Goal: Information Seeking & Learning: Learn about a topic

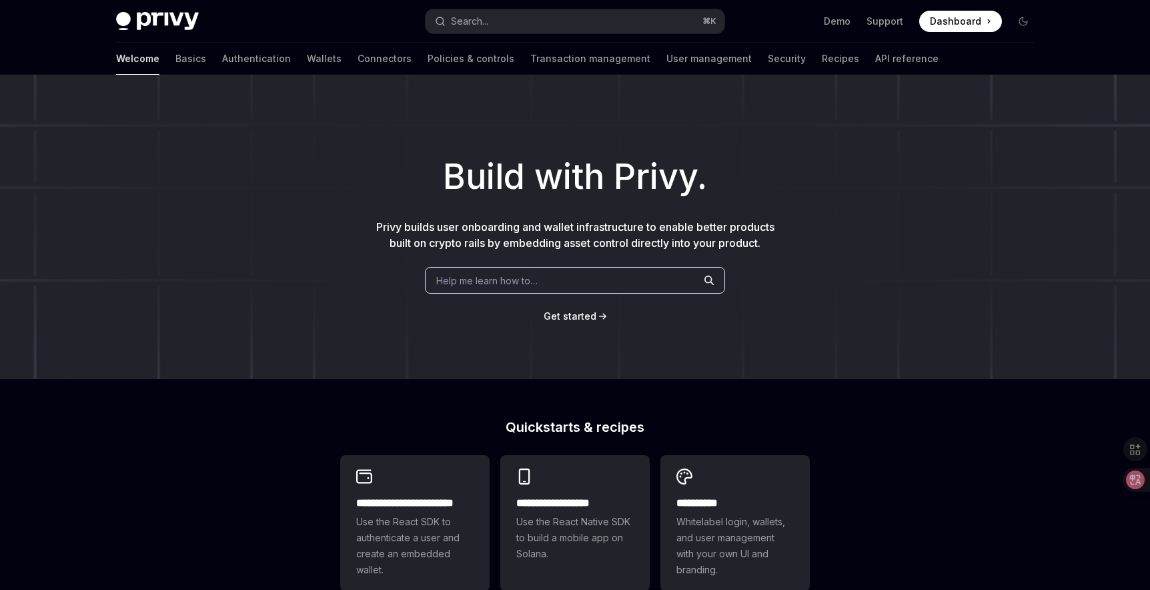
type textarea "*"
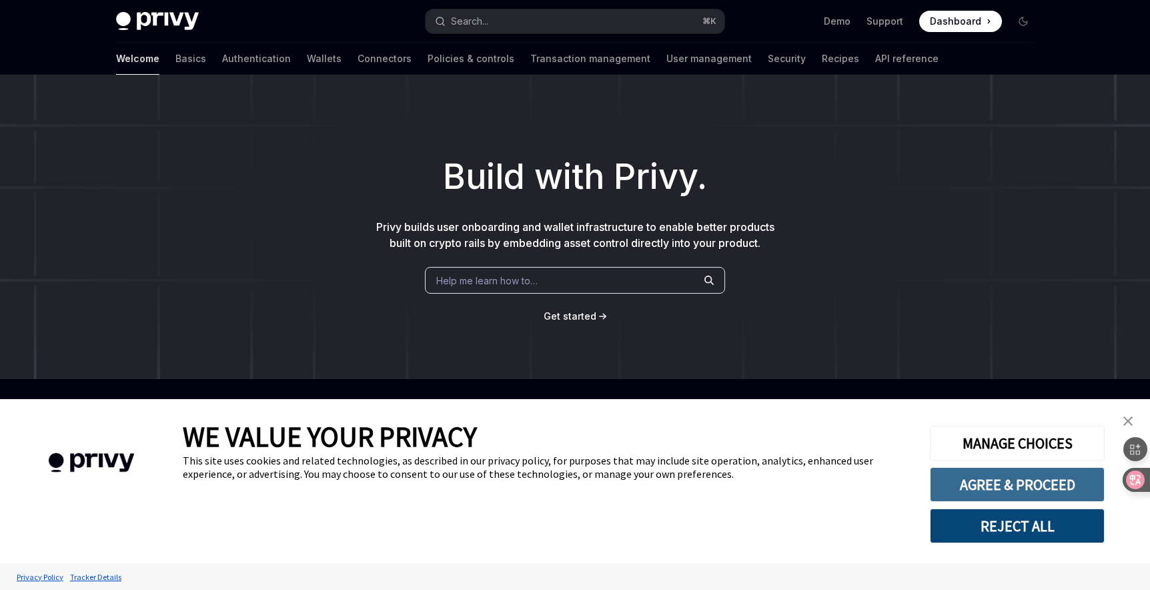
click at [965, 479] on button "AGREE & PROCEED" at bounding box center [1017, 484] width 175 height 35
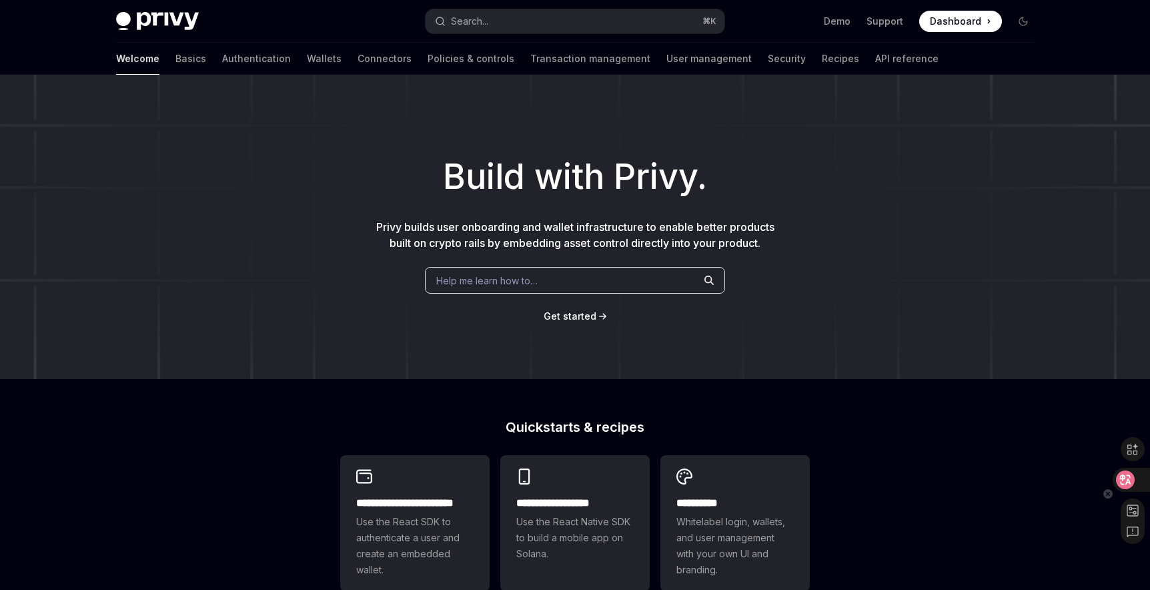
click at [1124, 477] on icon at bounding box center [1125, 479] width 11 height 11
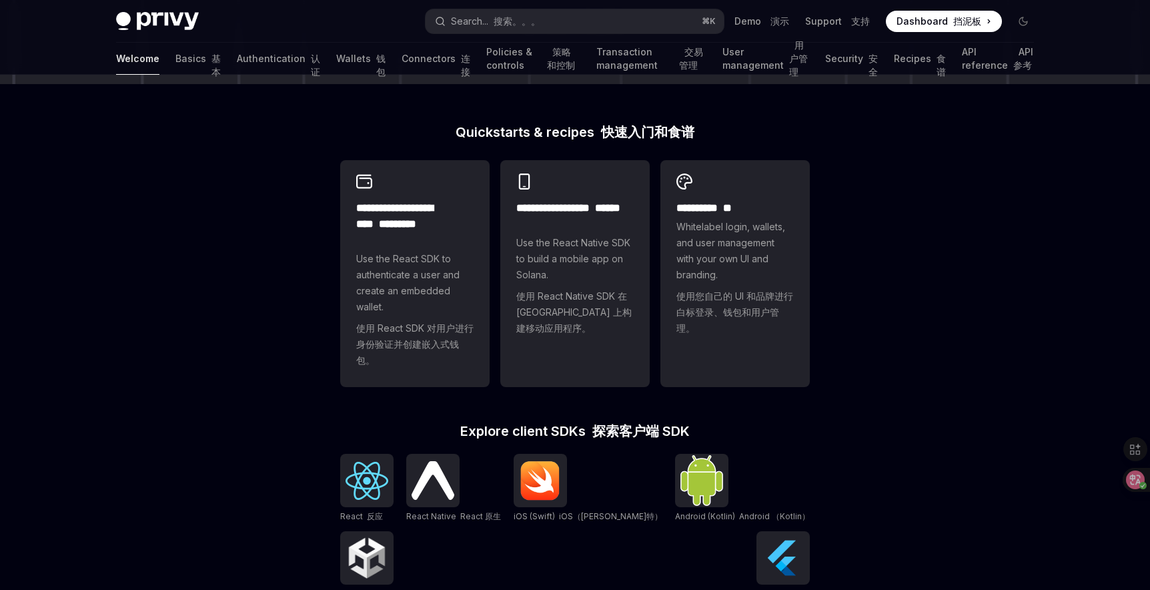
scroll to position [327, 0]
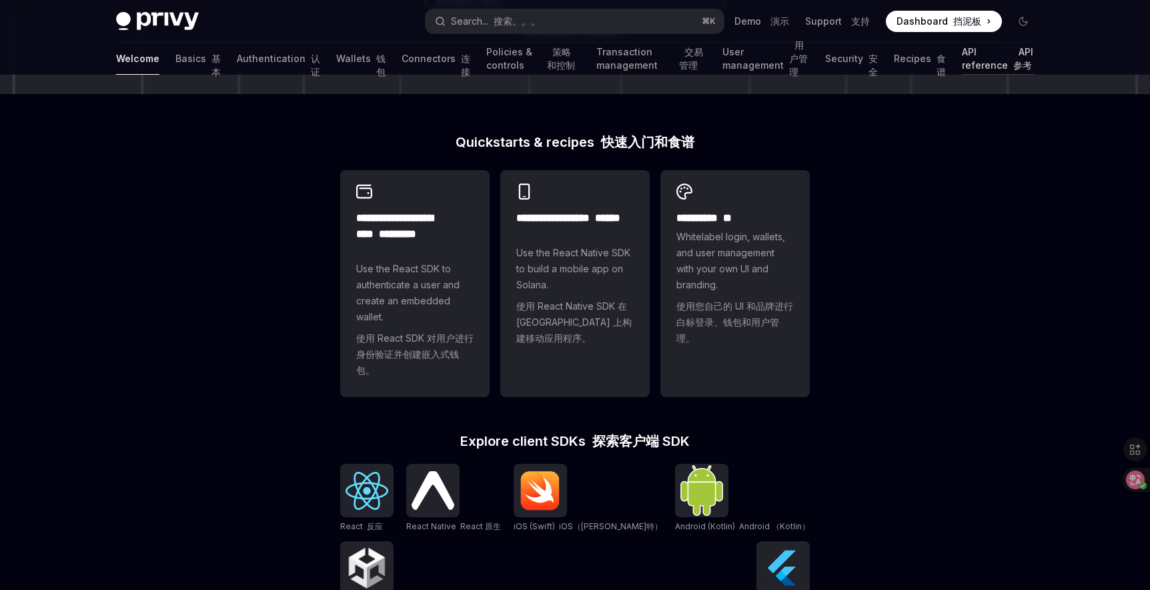
click at [962, 61] on link "API reference API 参考" at bounding box center [998, 59] width 72 height 32
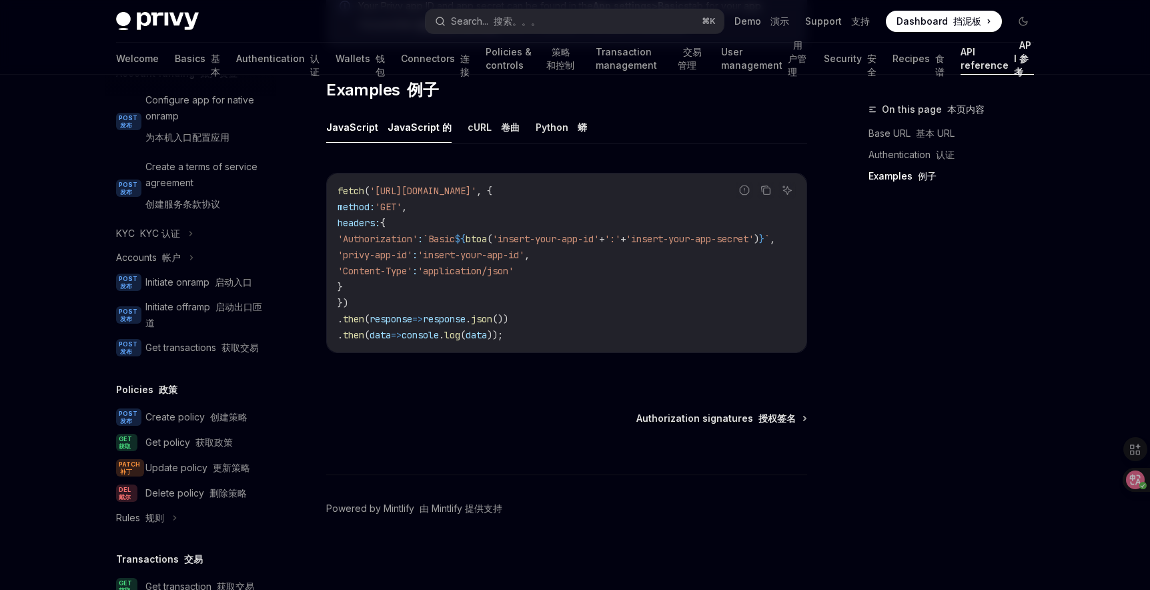
scroll to position [518, 0]
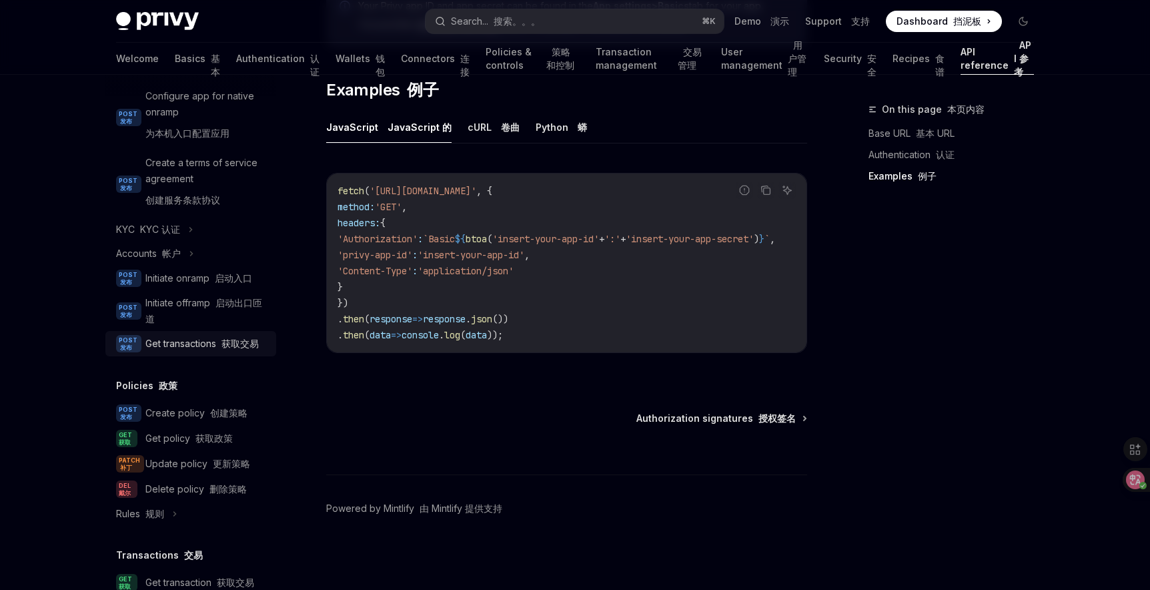
click at [191, 345] on div "Get transactions 获取交易" at bounding box center [201, 343] width 113 height 16
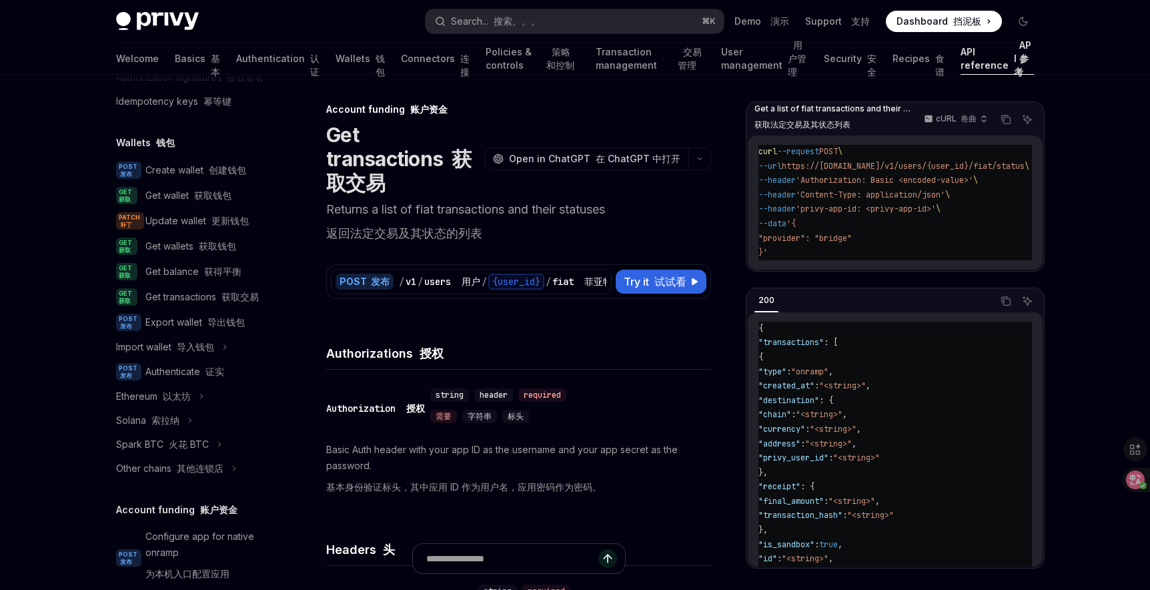
scroll to position [106, 0]
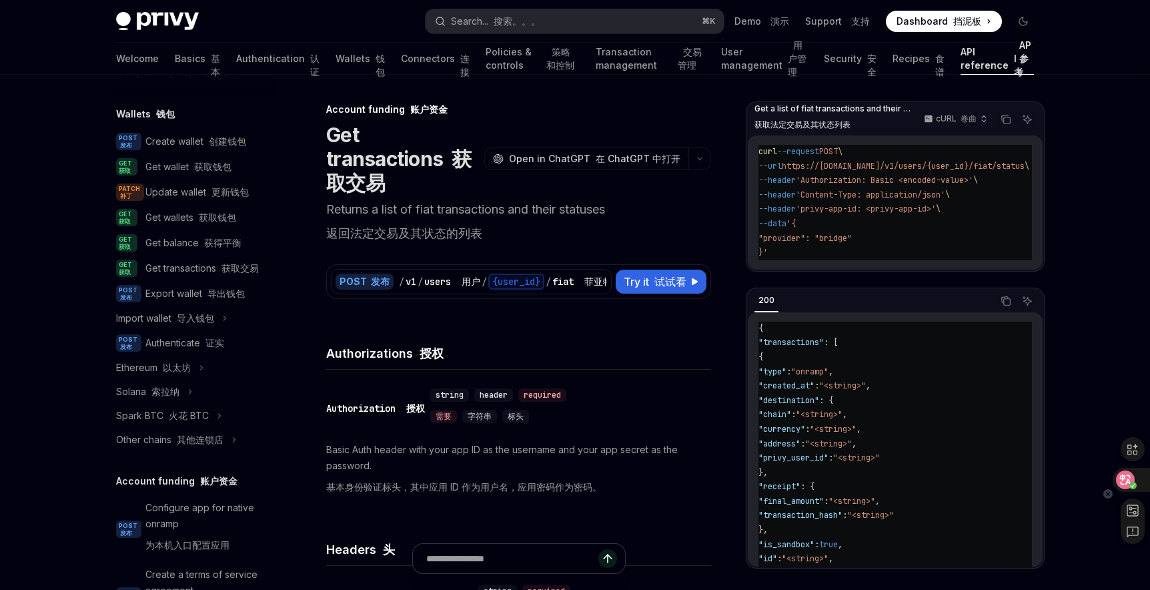
click at [1134, 483] on icon at bounding box center [1132, 485] width 5 height 5
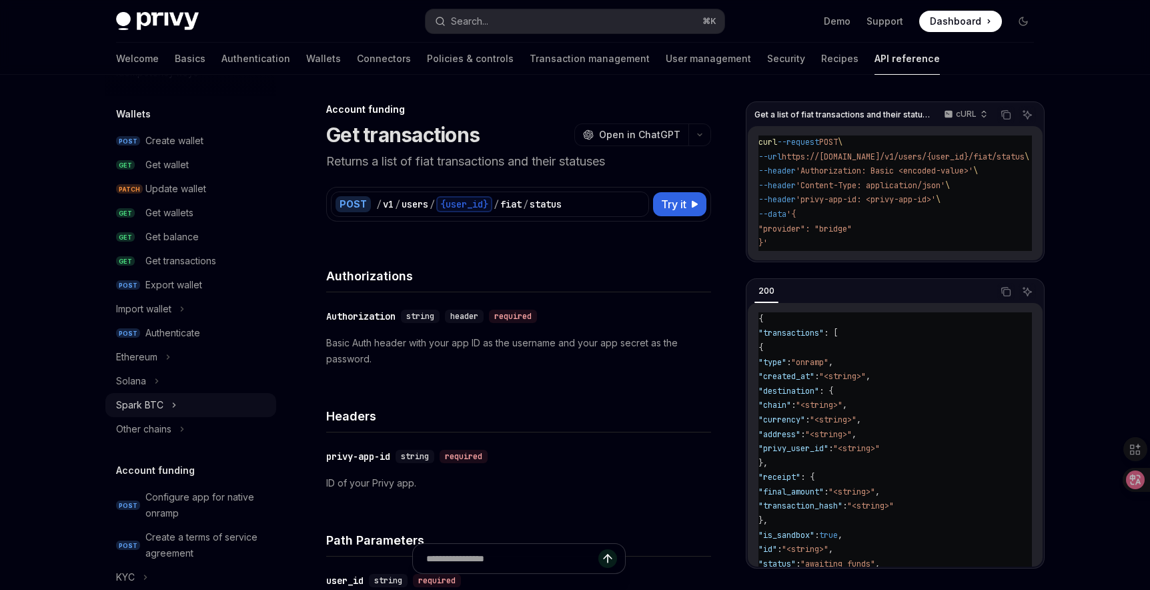
click at [169, 407] on button "Spark BTC" at bounding box center [190, 405] width 171 height 24
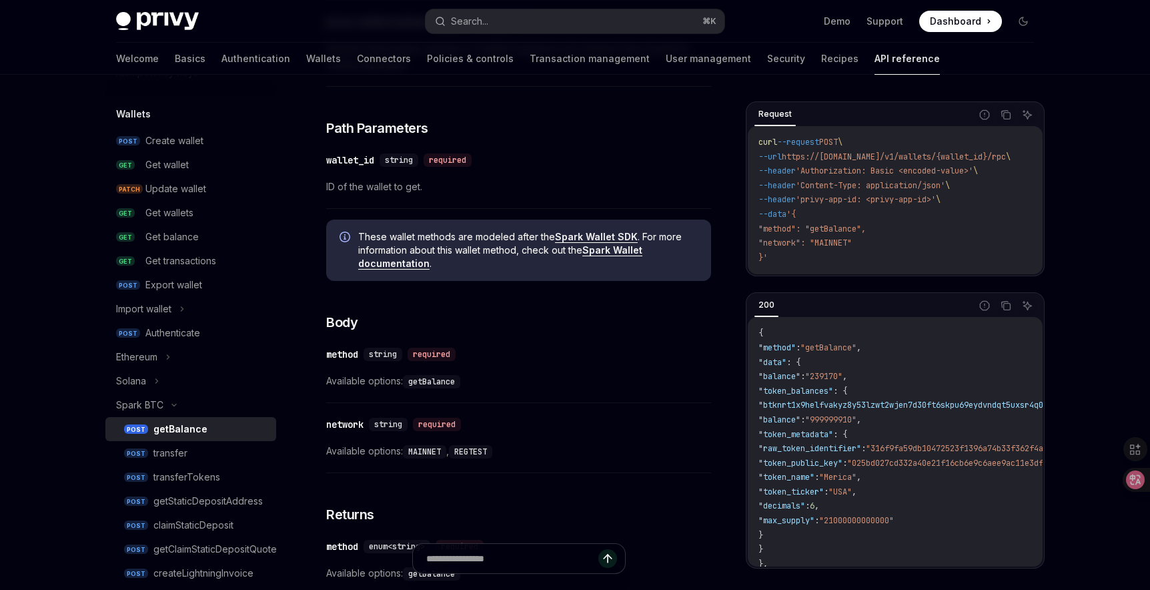
scroll to position [358, 0]
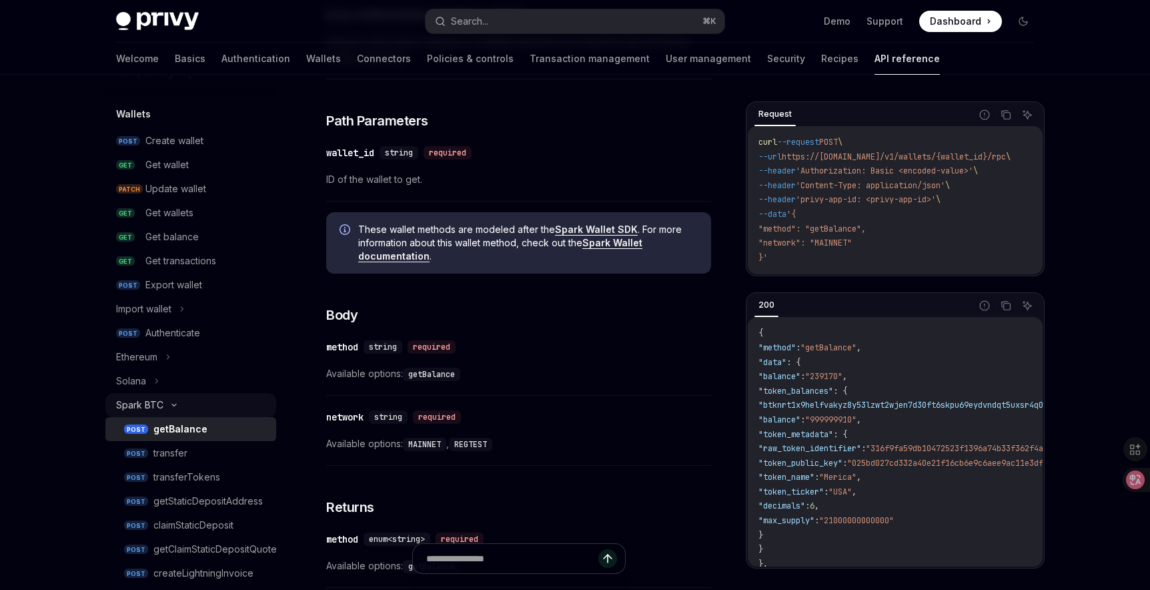
click at [175, 406] on icon at bounding box center [174, 404] width 16 height 5
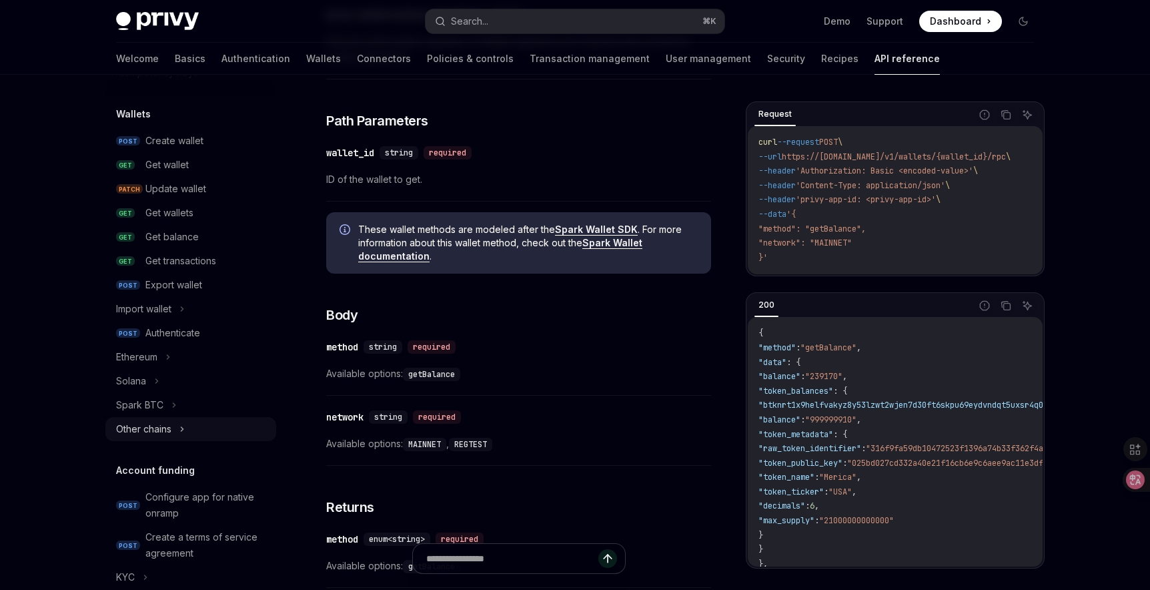
click at [177, 427] on button "Other chains" at bounding box center [190, 429] width 171 height 24
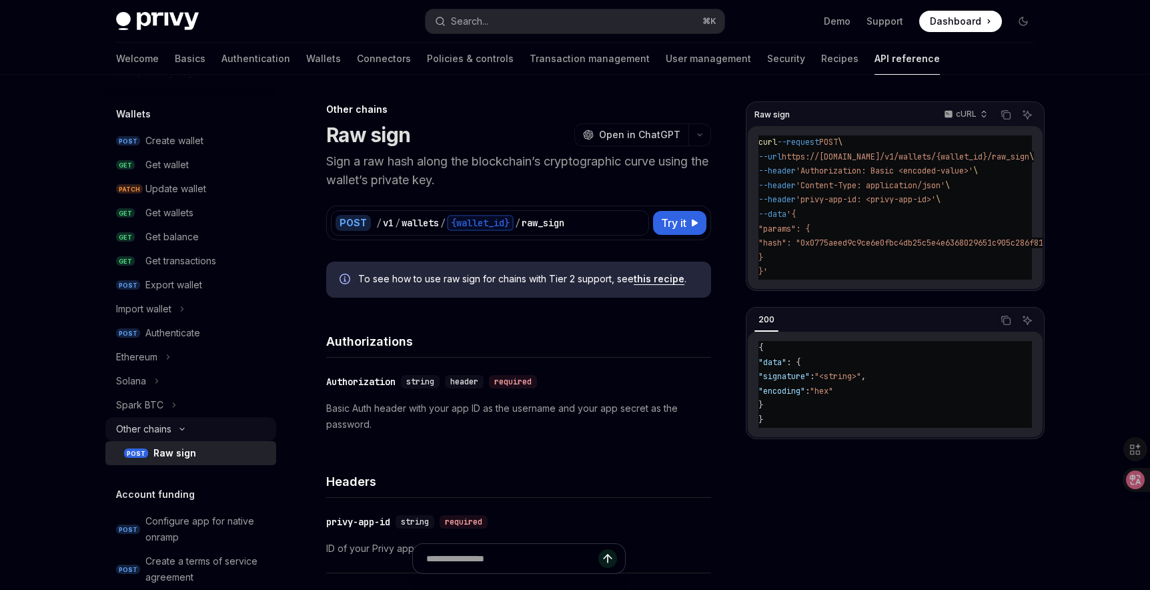
click at [177, 427] on icon at bounding box center [182, 428] width 16 height 5
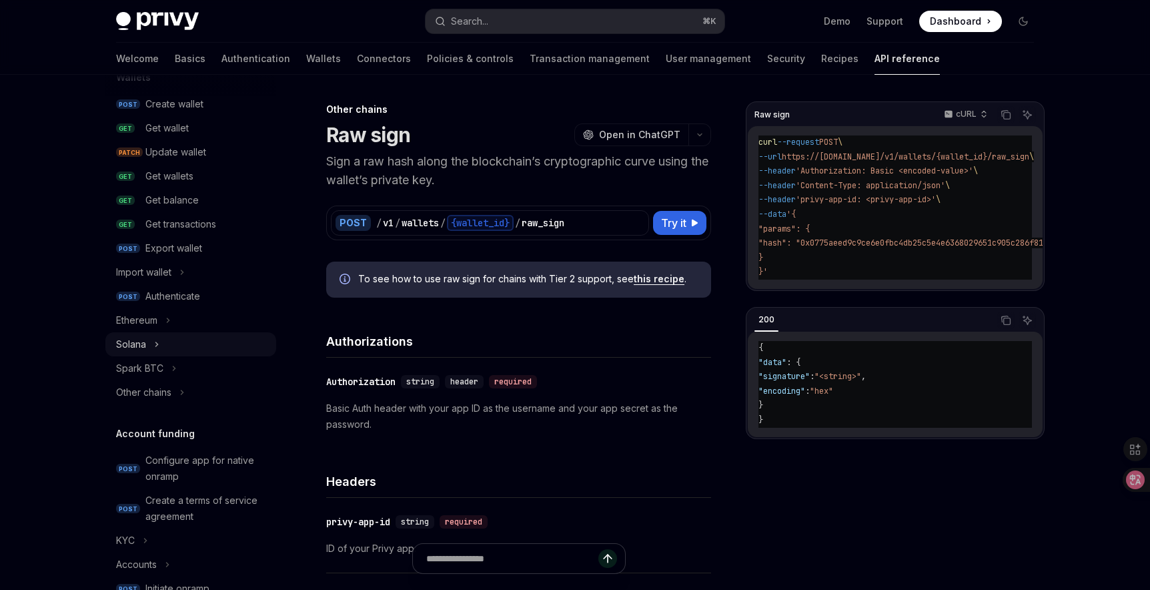
scroll to position [144, 0]
click at [169, 295] on div "Authenticate" at bounding box center [172, 295] width 55 height 16
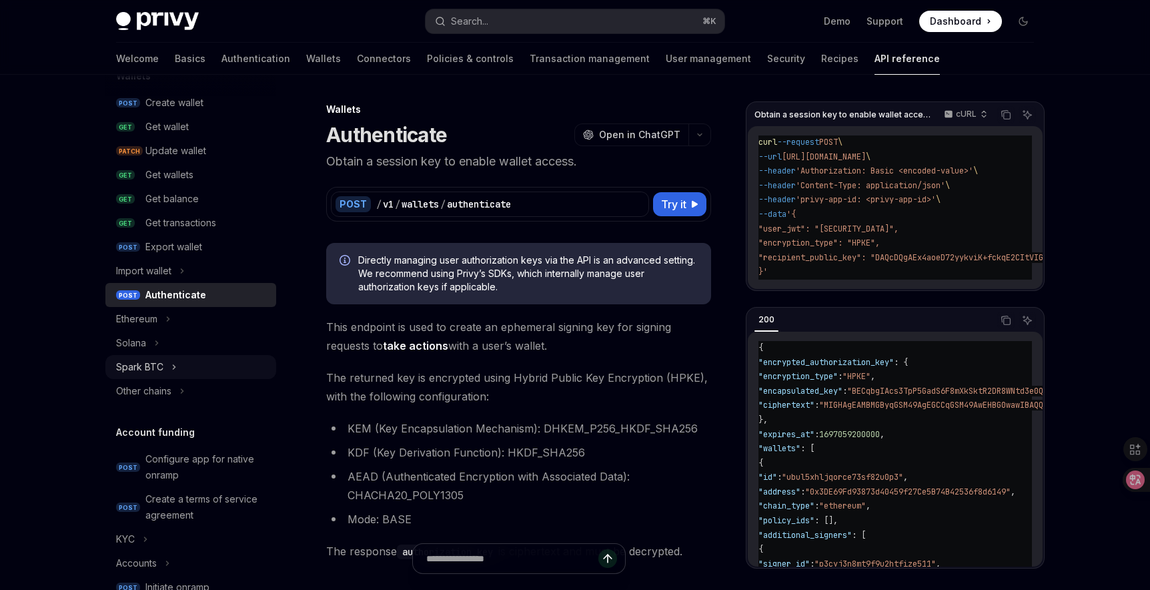
scroll to position [193, 0]
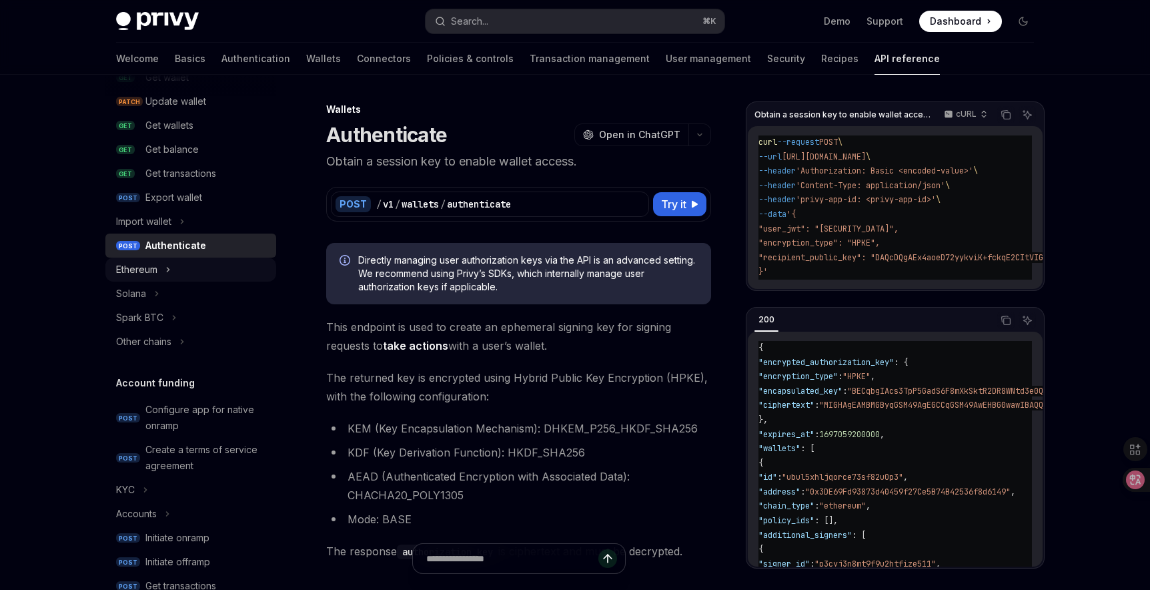
click at [163, 267] on button "Ethereum" at bounding box center [190, 269] width 171 height 24
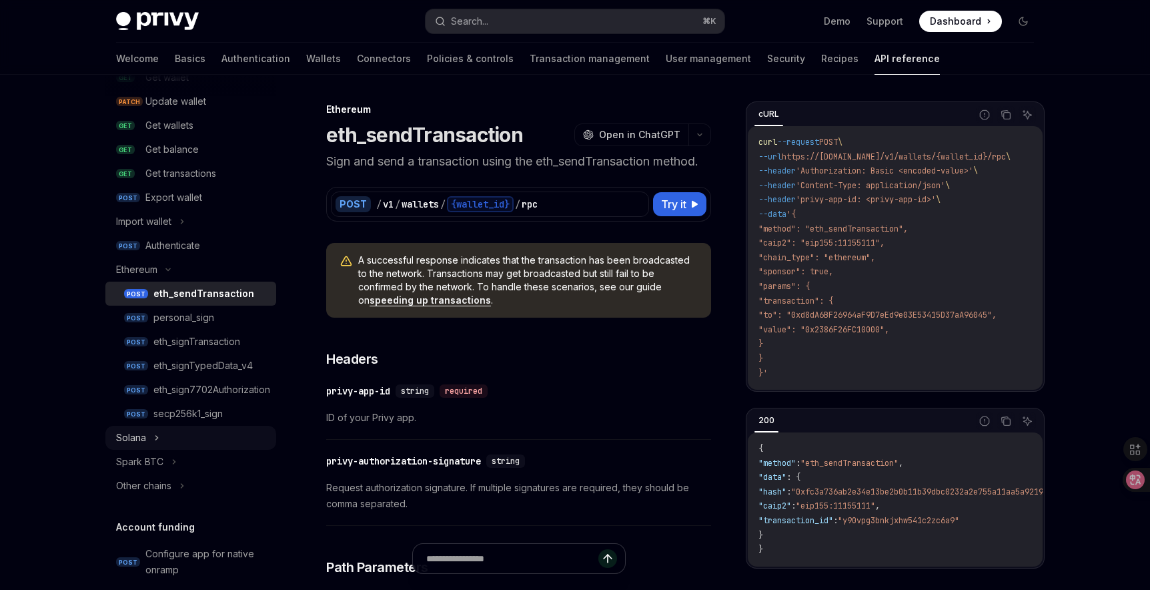
click at [144, 439] on div "Solana" at bounding box center [131, 438] width 30 height 16
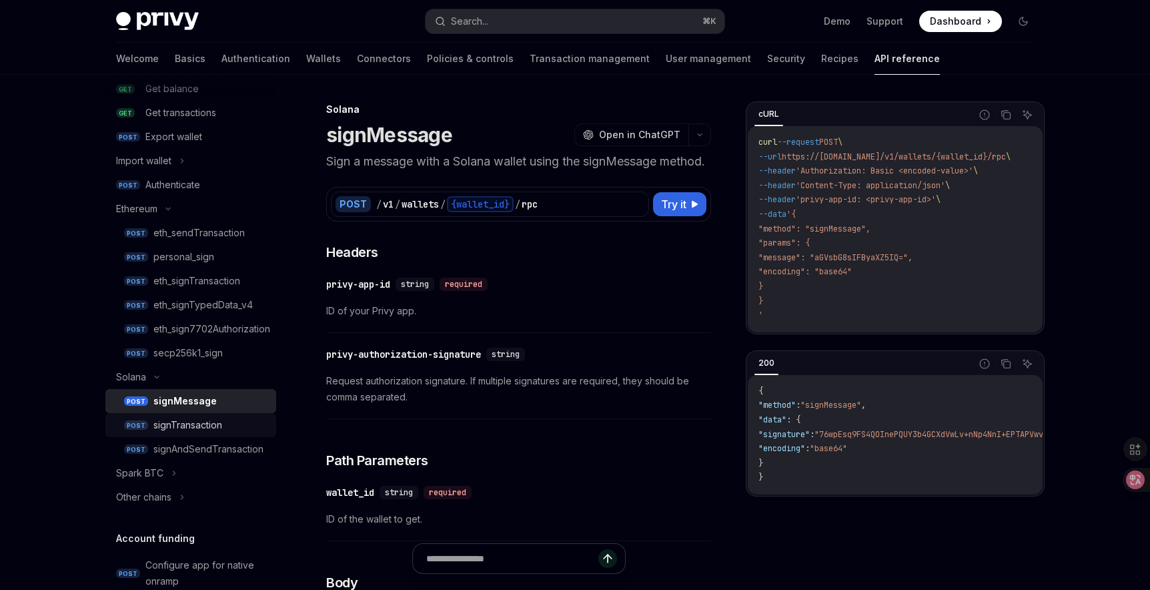
scroll to position [306, 0]
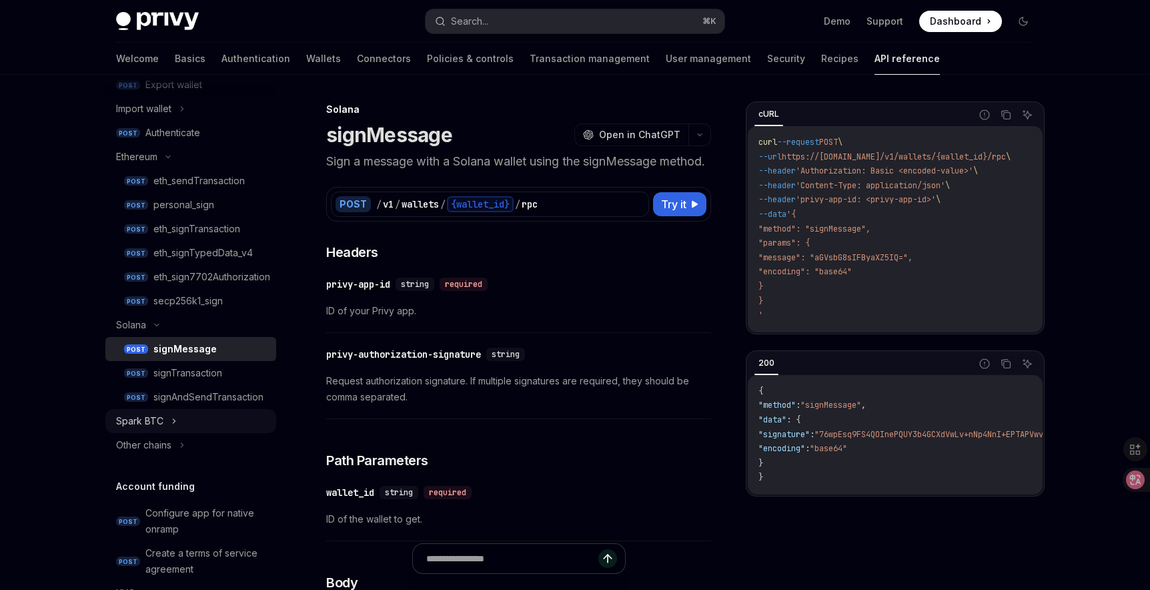
click at [166, 421] on button "Spark BTC" at bounding box center [190, 421] width 171 height 24
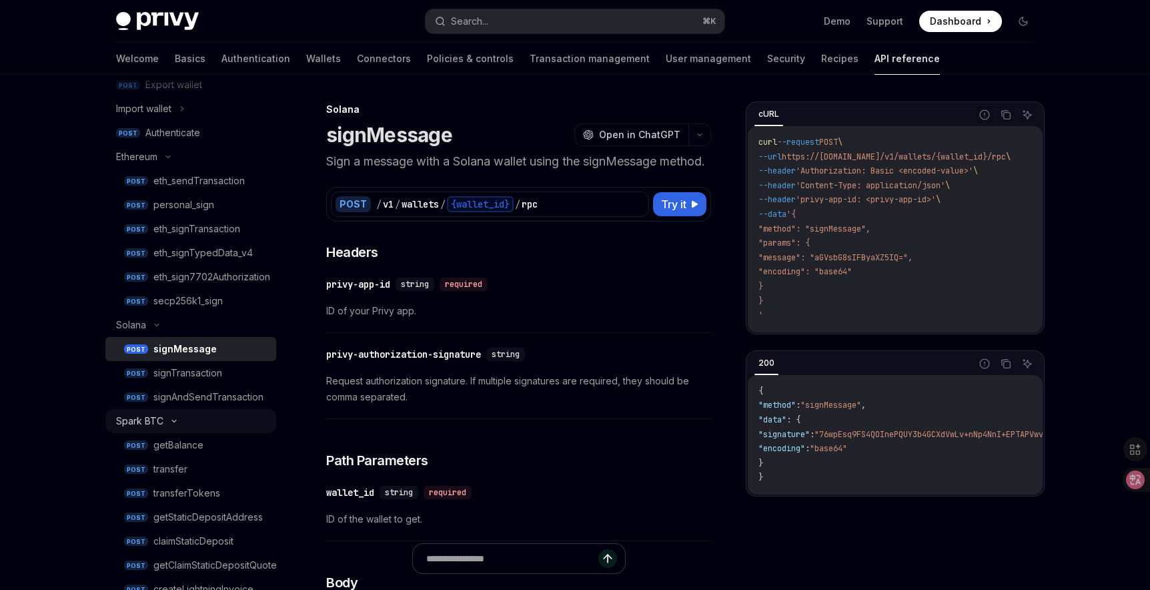
type textarea "*"
